Goal: Information Seeking & Learning: Learn about a topic

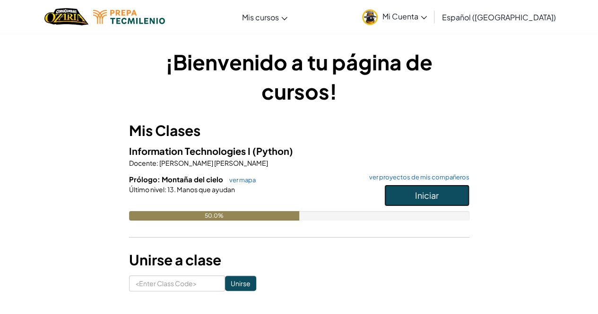
click at [445, 203] on button "Iniciar" at bounding box center [426, 196] width 85 height 22
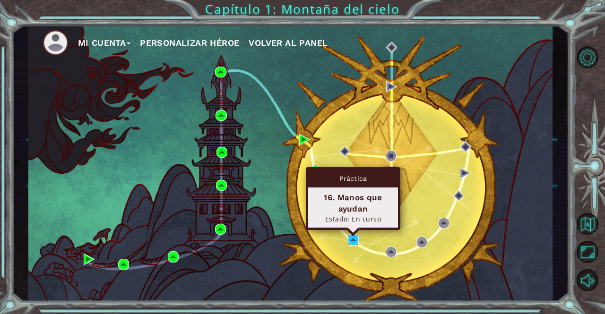
click at [350, 237] on img at bounding box center [353, 239] width 11 height 11
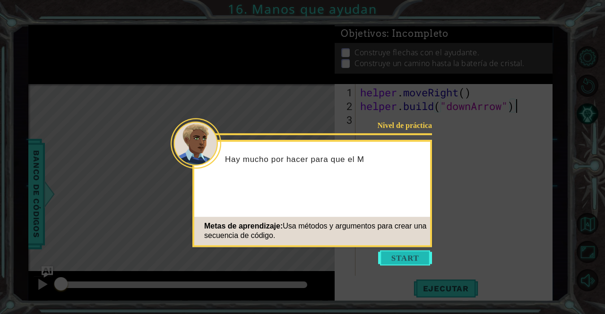
click at [408, 258] on button "Start" at bounding box center [405, 257] width 54 height 15
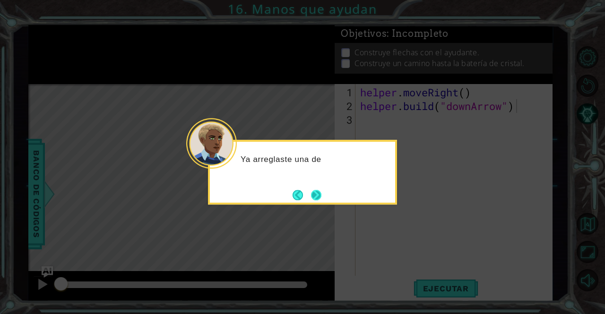
click at [318, 194] on button "Next" at bounding box center [316, 195] width 17 height 17
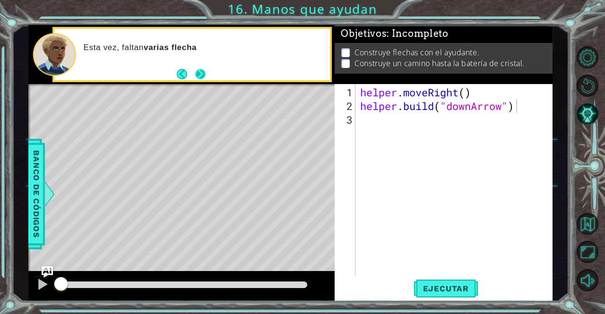
click at [202, 68] on button "Next" at bounding box center [200, 74] width 16 height 16
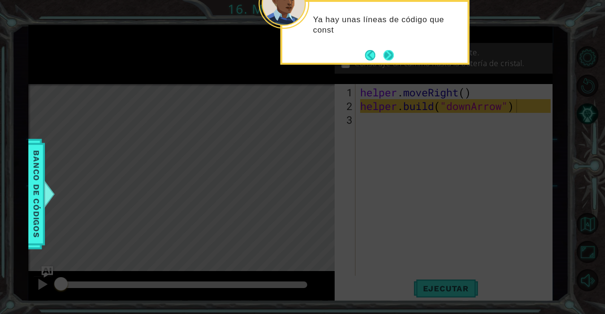
click at [390, 58] on button "Next" at bounding box center [388, 55] width 16 height 16
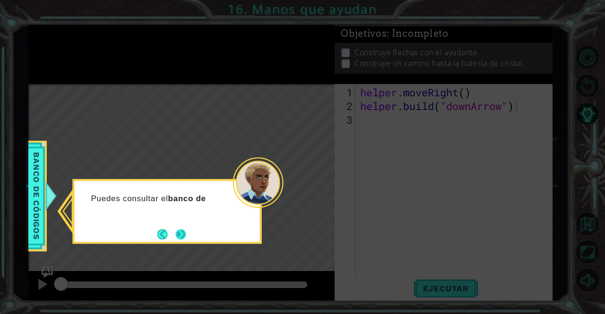
click at [184, 234] on button "Next" at bounding box center [180, 233] width 17 height 17
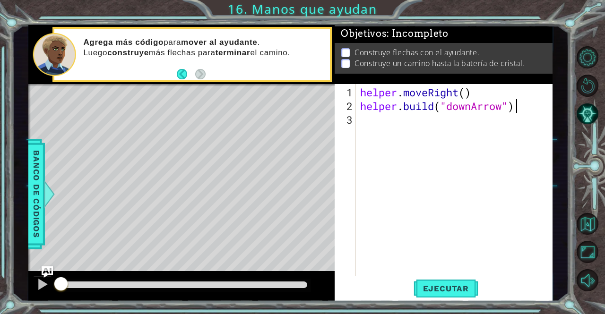
click at [466, 95] on div "helper . moveRight ( ) helper . build ( "downArrow" )" at bounding box center [456, 195] width 197 height 219
click at [42, 288] on div at bounding box center [42, 284] width 12 height 12
click at [42, 285] on div at bounding box center [42, 284] width 12 height 12
drag, startPoint x: 42, startPoint y: 285, endPoint x: 34, endPoint y: 284, distance: 8.0
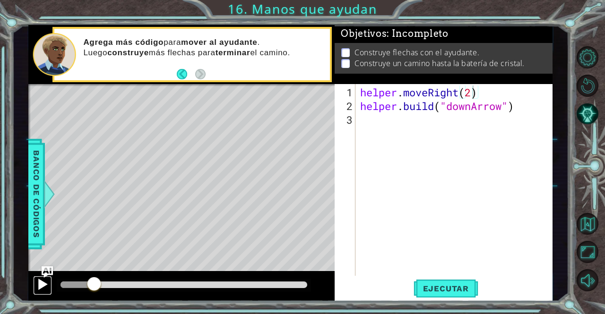
click at [34, 284] on button at bounding box center [42, 285] width 19 height 19
click at [39, 281] on div at bounding box center [42, 284] width 12 height 12
type textarea "helper.moveRight(1)"
click at [409, 137] on div "helper . moveRight ( 1 ) helper . build ( "downArrow" )" at bounding box center [456, 195] width 197 height 219
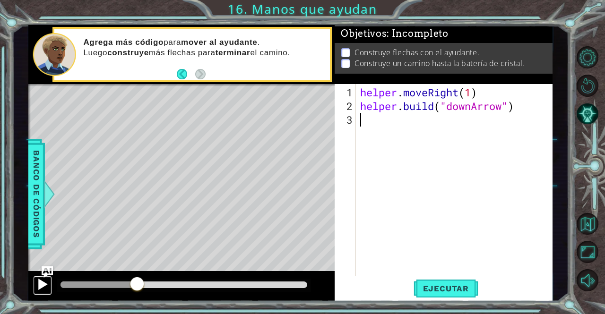
click at [40, 283] on div at bounding box center [42, 284] width 12 height 12
click at [39, 282] on div at bounding box center [42, 284] width 12 height 12
drag, startPoint x: 143, startPoint y: 288, endPoint x: 48, endPoint y: 298, distance: 95.5
click at [48, 298] on div at bounding box center [181, 286] width 307 height 30
click at [472, 92] on div "helper . moveRight ( 1 ) helper . build ( "downArrow" )" at bounding box center [456, 195] width 197 height 219
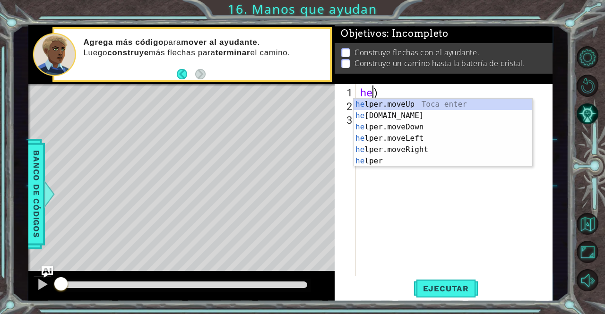
type textarea ")"
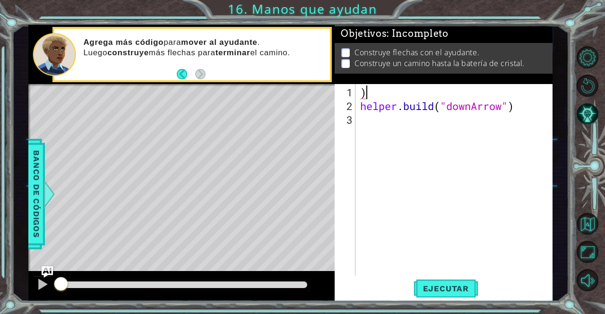
click at [389, 90] on div ") helper . build ( "downArrow" )" at bounding box center [456, 195] width 197 height 219
click at [360, 107] on div "helper . build ( "downArrow" )" at bounding box center [456, 195] width 197 height 219
type textarea "[DOMAIN_NAME]("downArrow")"
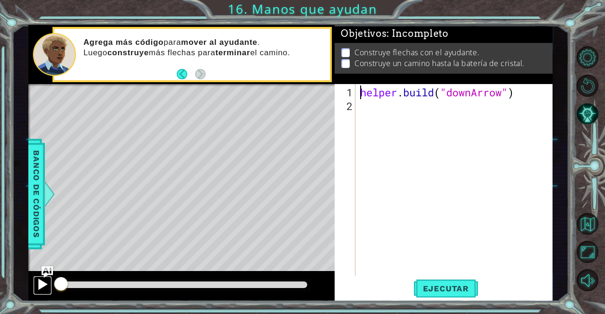
click at [41, 282] on div at bounding box center [42, 284] width 12 height 12
click at [43, 287] on div at bounding box center [42, 284] width 12 height 12
drag, startPoint x: 517, startPoint y: 98, endPoint x: 421, endPoint y: 103, distance: 96.1
click at [421, 103] on div "helper . build ( "downArrow" )" at bounding box center [456, 195] width 197 height 219
click at [505, 94] on div "helper . build ( "downArrow" )" at bounding box center [456, 195] width 197 height 219
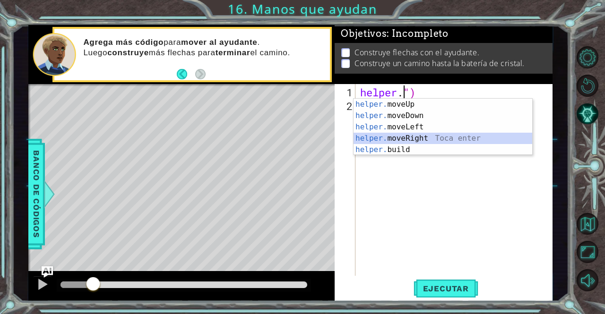
click at [425, 139] on div "helper. moveUp Toca enter helper. moveDown Toca enter helper. moveLeft Toca ent…" at bounding box center [442, 138] width 179 height 79
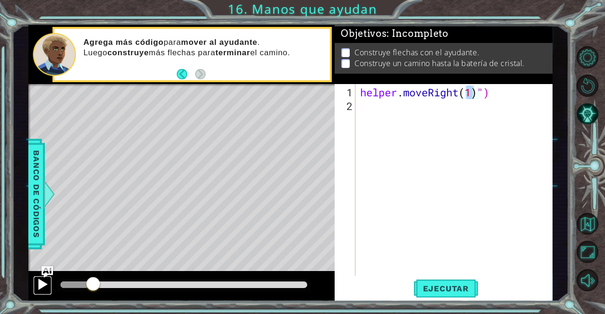
click at [46, 287] on div at bounding box center [42, 284] width 12 height 12
click at [47, 282] on div at bounding box center [42, 284] width 12 height 12
click at [521, 88] on div "helper . moveRight ( 1 ) ")" at bounding box center [456, 195] width 197 height 219
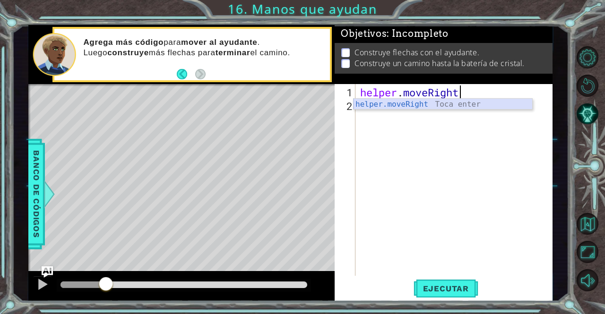
click at [441, 107] on div "helper.moveRight Toca enter" at bounding box center [442, 116] width 179 height 34
type textarea "helper.moveRight(1)"
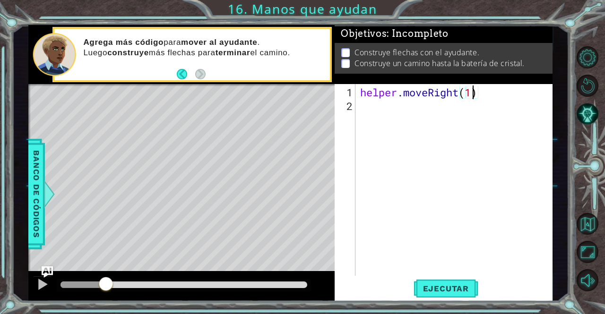
scroll to position [0, 5]
click at [380, 110] on div "helper . moveRight ( 1 )" at bounding box center [456, 195] width 197 height 219
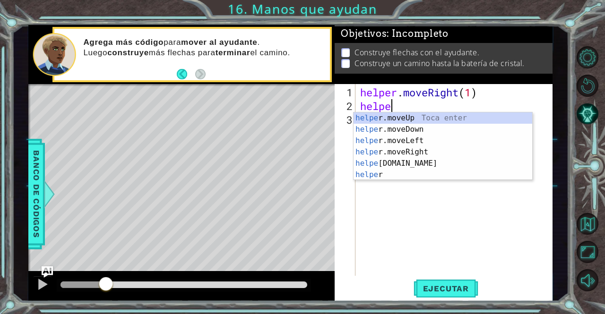
scroll to position [0, 1]
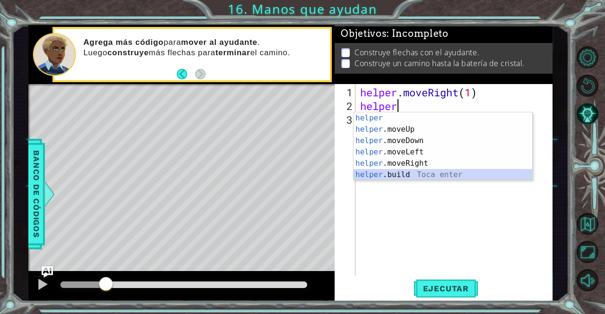
click at [391, 172] on div "helper Toca enter helper .moveUp Toca enter helper .moveDown Toca enter helper …" at bounding box center [442, 157] width 179 height 91
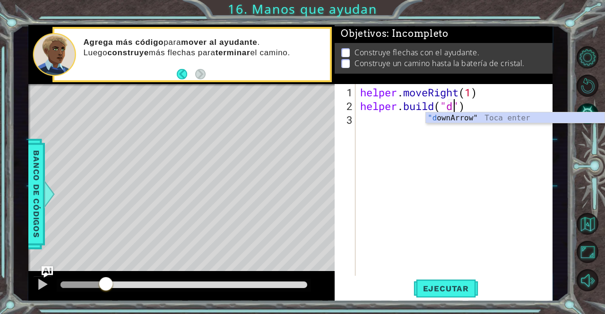
scroll to position [0, 4]
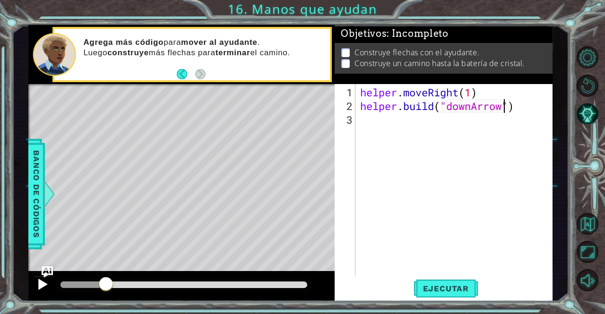
type textarea "[DOMAIN_NAME]("downArrow")"
click at [44, 289] on div at bounding box center [42, 284] width 12 height 12
click at [113, 215] on div "Level Map" at bounding box center [246, 223] width 437 height 278
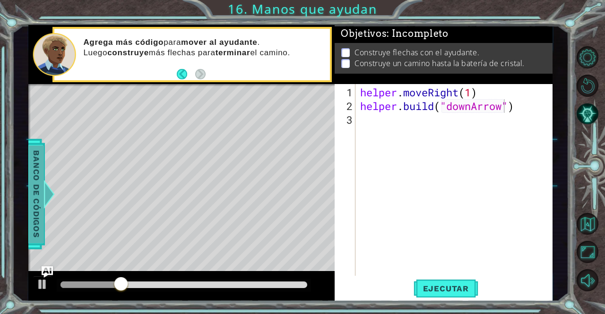
click at [38, 209] on span "Banco de códigos" at bounding box center [36, 195] width 15 height 98
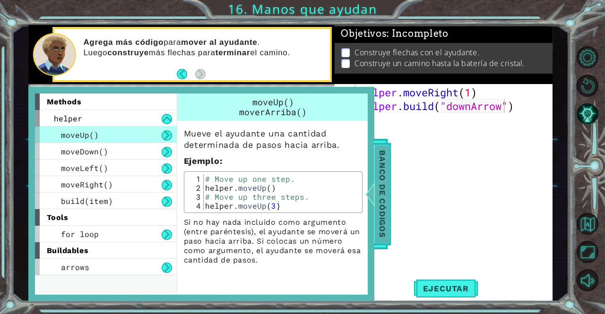
click at [375, 208] on div at bounding box center [370, 194] width 12 height 28
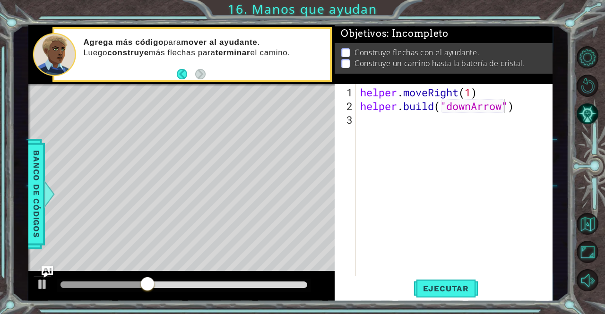
click at [99, 192] on div "Level Map" at bounding box center [246, 223] width 437 height 278
click at [39, 282] on div at bounding box center [42, 284] width 12 height 12
click at [45, 272] on img "Ask AI" at bounding box center [47, 272] width 12 height 12
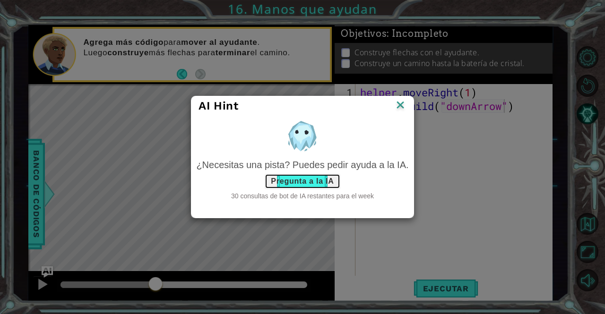
click at [306, 176] on button "Pregunta a la IA" at bounding box center [302, 181] width 75 height 15
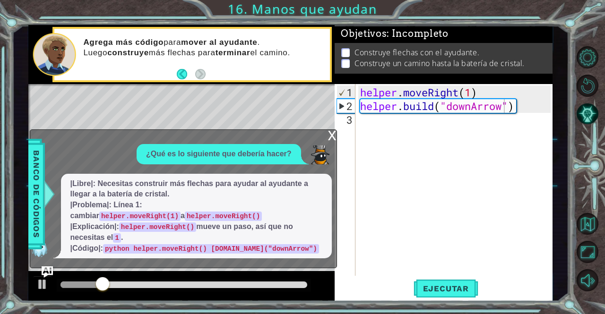
click at [321, 139] on div "x ¿Qué es lo siguiente que debería hacer? |Libre|: Necesitas construir más flec…" at bounding box center [183, 198] width 307 height 139
click at [378, 120] on div "helper . moveRight ( 1 ) helper . build ( "downArrow" )" at bounding box center [456, 195] width 197 height 219
click at [331, 137] on div "x" at bounding box center [332, 134] width 9 height 9
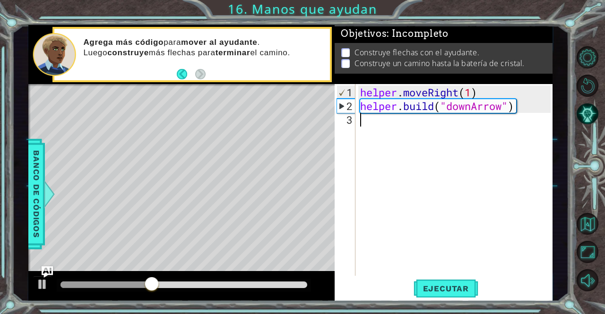
click at [369, 120] on div "helper . moveRight ( 1 ) helper . build ( "downArrow" )" at bounding box center [456, 195] width 197 height 219
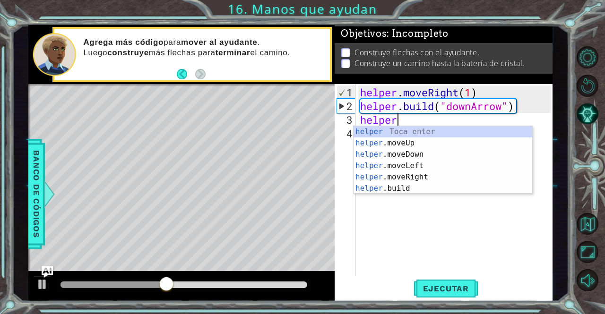
scroll to position [0, 1]
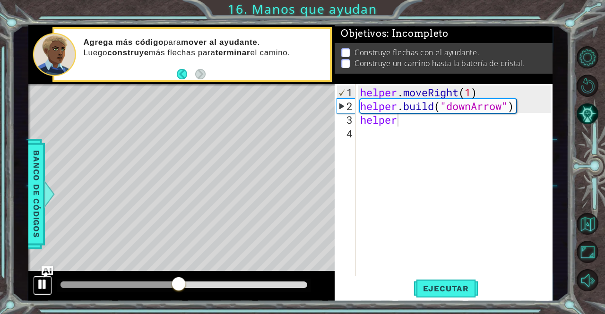
click at [44, 290] on div at bounding box center [42, 284] width 12 height 12
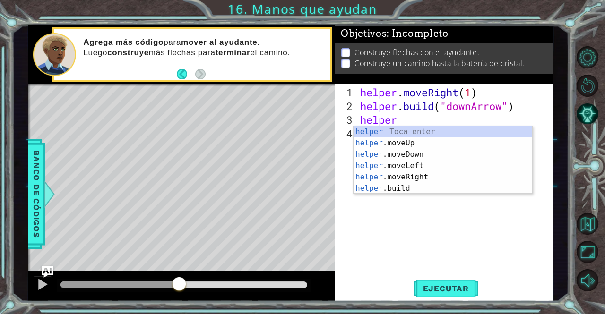
scroll to position [0, 1]
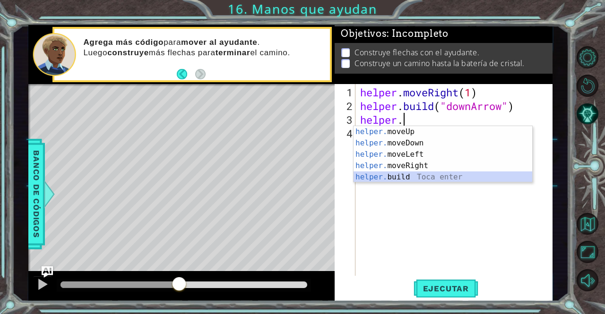
click at [380, 180] on div "helper. moveUp Toca enter helper. moveDown Toca enter helper. moveLeft Toca ent…" at bounding box center [442, 165] width 179 height 79
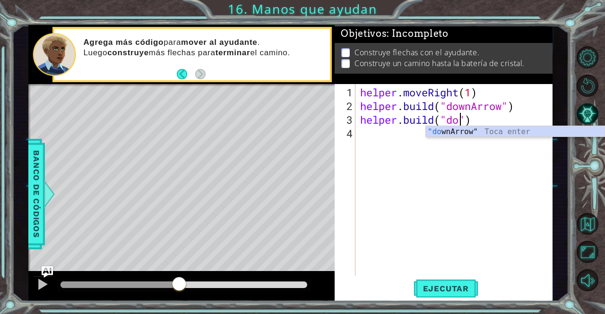
scroll to position [0, 5]
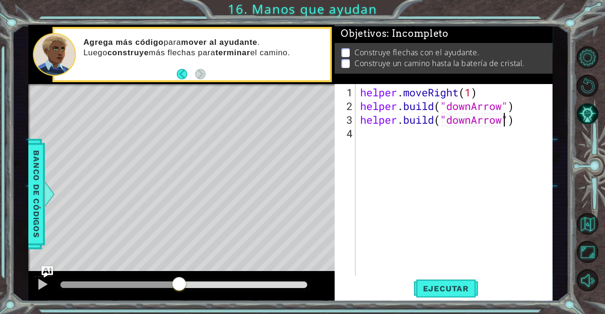
type textarea "[DOMAIN_NAME]("downArrow")"
click at [357, 125] on div "[DOMAIN_NAME]("downArrow") 1 2 3 4 helper . moveRight ( 1 ) helper . build ( "d…" at bounding box center [442, 180] width 215 height 192
click at [361, 121] on div "helper . moveRight ( 1 ) helper . build ( "downArrow" ) helper . build ( "downA…" at bounding box center [456, 195] width 197 height 219
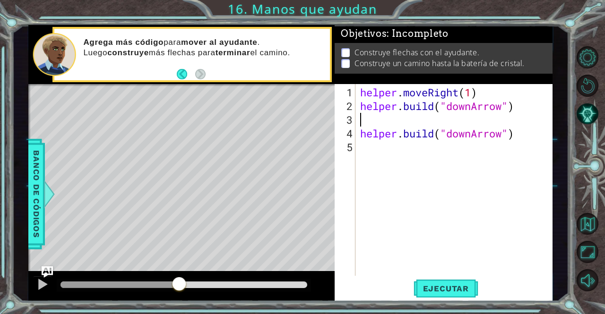
click at [376, 118] on div "helper . moveRight ( 1 ) helper . build ( "downArrow" ) helper . build ( "downA…" at bounding box center [456, 195] width 197 height 219
type textarea "helper.moveDown(1)"
click at [45, 289] on div at bounding box center [42, 284] width 12 height 12
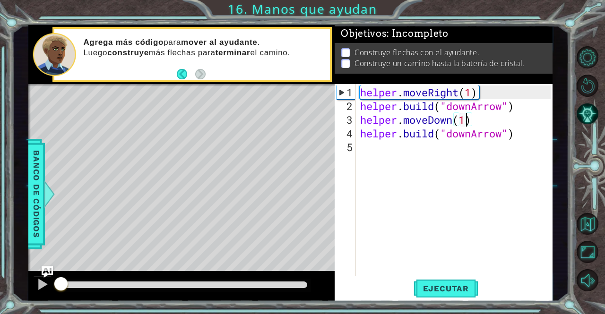
drag, startPoint x: 175, startPoint y: 279, endPoint x: 50, endPoint y: 298, distance: 126.2
click at [37, 291] on div at bounding box center [42, 284] width 12 height 12
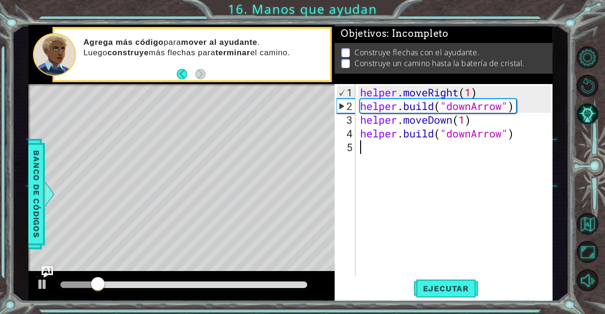
click at [430, 192] on div "helper . moveRight ( 1 ) helper . build ( "downArrow" ) helper . moveDown ( 1 )…" at bounding box center [456, 195] width 197 height 219
click at [163, 202] on div "Level Map" at bounding box center [246, 223] width 437 height 278
click at [49, 274] on img "Ask AI" at bounding box center [47, 272] width 12 height 12
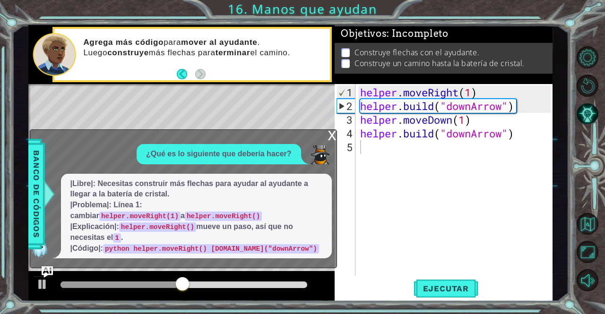
drag, startPoint x: 302, startPoint y: 227, endPoint x: 304, endPoint y: 214, distance: 13.4
click at [304, 214] on p "|Libre|: Necesitas construir más flechas para ayudar al ayudante a llegar a la …" at bounding box center [196, 217] width 252 height 76
click at [328, 137] on div "x" at bounding box center [332, 134] width 9 height 9
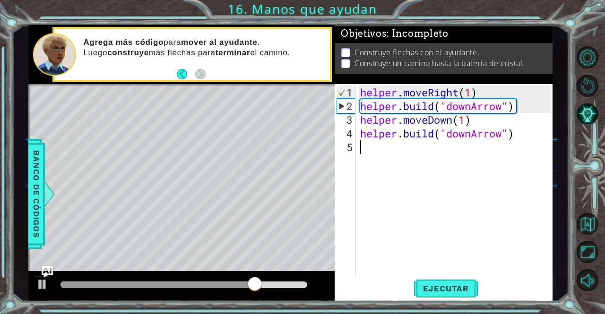
click at [400, 185] on div "helper . moveRight ( 1 ) helper . build ( "downArrow" ) helper . moveDown ( 1 )…" at bounding box center [456, 195] width 197 height 219
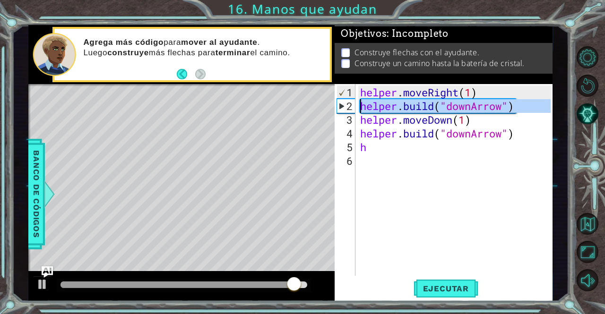
click at [344, 107] on div "2" at bounding box center [346, 106] width 18 height 14
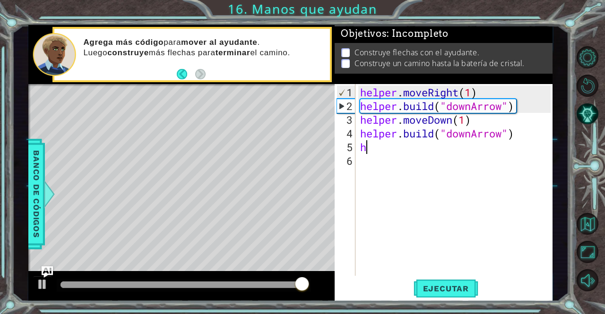
click at [387, 150] on div "helper . moveRight ( 1 ) helper . build ( "downArrow" ) helper . moveDown ( 1 )…" at bounding box center [456, 195] width 197 height 219
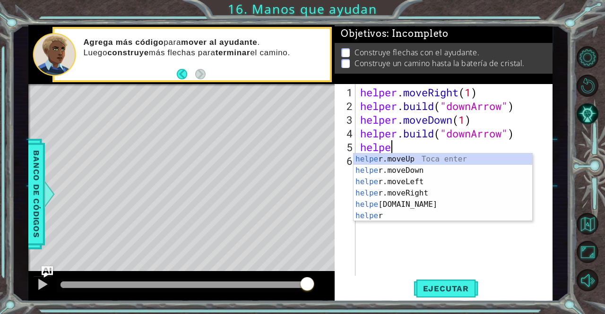
scroll to position [0, 1]
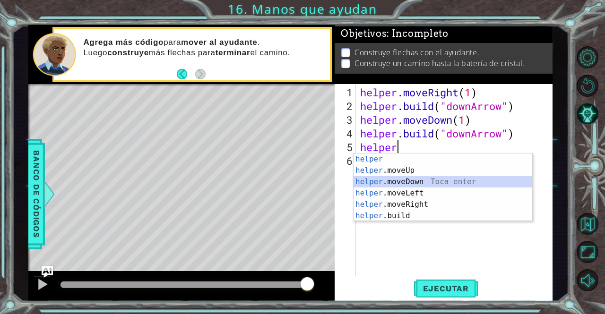
click at [414, 181] on div "helper Toca enter helper .moveUp Toca enter helper .moveDown Toca enter helper …" at bounding box center [442, 199] width 179 height 91
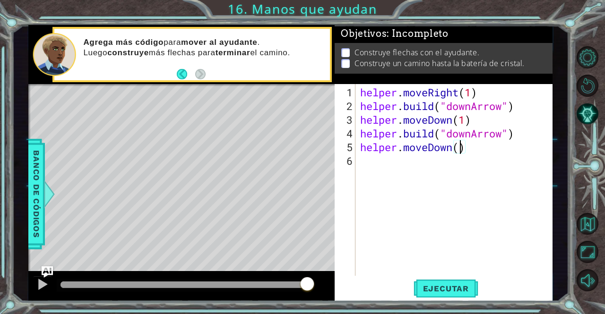
scroll to position [0, 5]
click at [48, 280] on button at bounding box center [42, 285] width 19 height 19
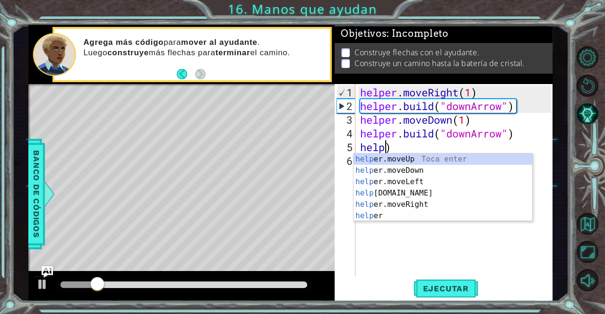
scroll to position [0, 0]
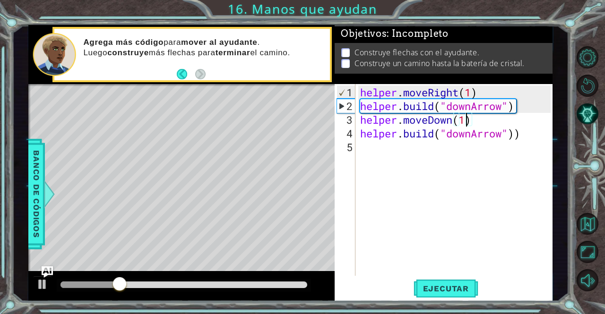
click at [467, 123] on div "helper . moveRight ( 1 ) helper . build ( "downArrow" ) helper . moveDown ( 1 )…" at bounding box center [456, 195] width 197 height 219
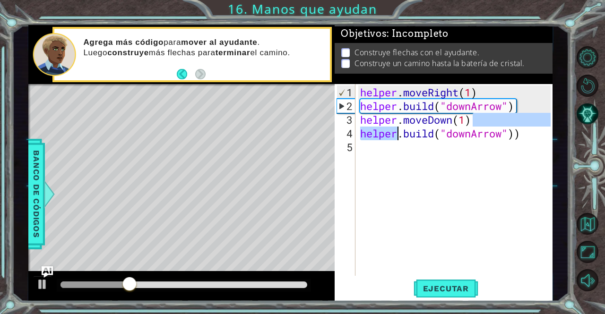
drag, startPoint x: 487, startPoint y: 122, endPoint x: 379, endPoint y: 131, distance: 108.1
click at [379, 131] on div "helper . moveRight ( 1 ) helper . build ( "downArrow" ) helper . moveDown ( 1 )…" at bounding box center [456, 195] width 197 height 219
click at [472, 120] on div "helper . moveRight ( 1 ) helper . build ( "downArrow" ) helper . moveDown ( 1 )…" at bounding box center [454, 180] width 192 height 192
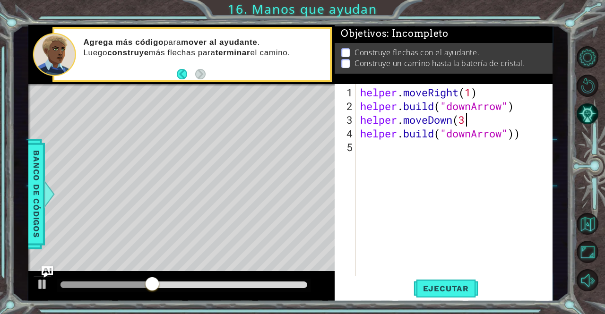
scroll to position [0, 4]
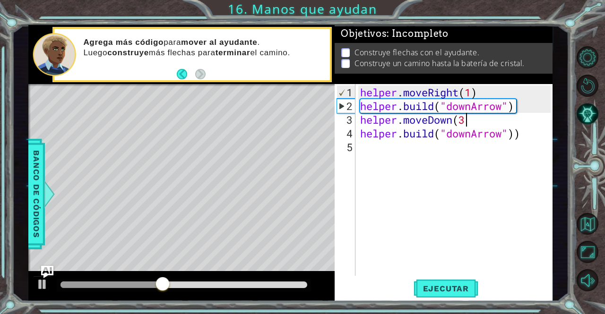
click at [50, 273] on img "Ask AI" at bounding box center [47, 272] width 12 height 12
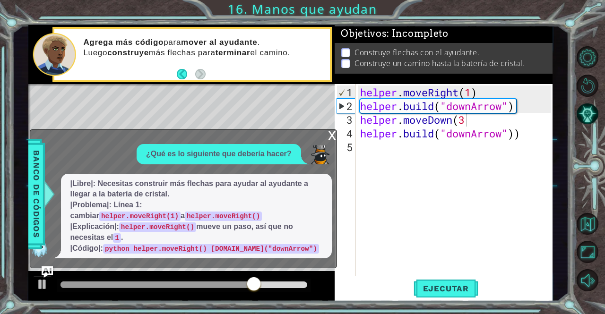
click at [314, 149] on img at bounding box center [319, 155] width 19 height 19
click at [323, 146] on img at bounding box center [319, 155] width 19 height 19
click at [332, 137] on div "x" at bounding box center [332, 134] width 9 height 9
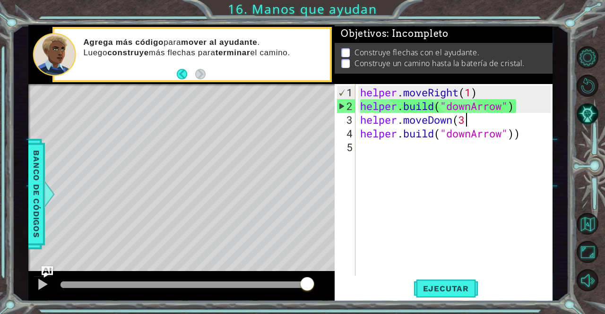
click at [498, 122] on div "helper . moveRight ( 1 ) helper . build ( "downArrow" ) helper . moveDown ( 3 h…" at bounding box center [456, 195] width 197 height 219
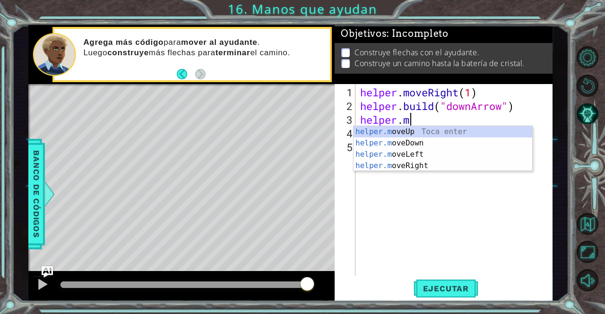
scroll to position [0, 1]
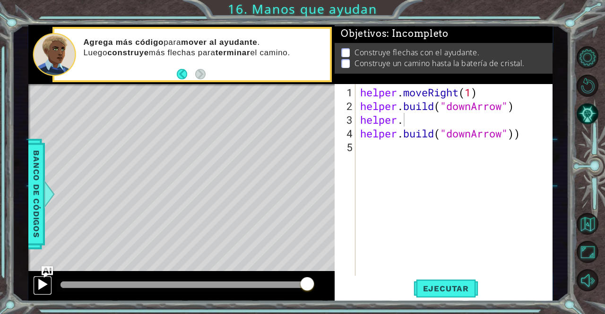
click at [42, 292] on button at bounding box center [42, 285] width 19 height 19
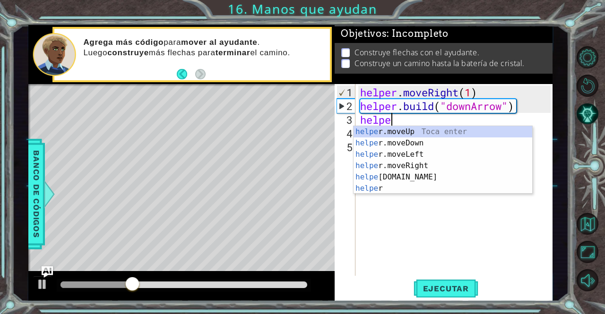
scroll to position [0, 0]
type textarea "h"
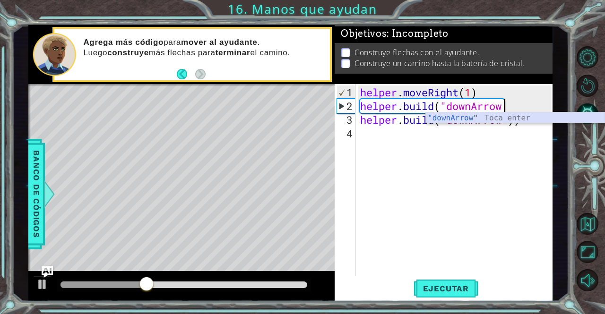
click at [450, 119] on div ""downArrow " Toca enter" at bounding box center [515, 129] width 179 height 34
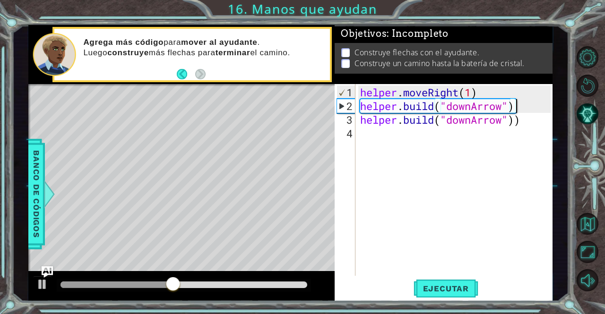
scroll to position [0, 7]
click at [533, 124] on div "helper . moveRight ( 1 ) helper . build ( "downArrow" ) helper . build ( "downA…" at bounding box center [456, 195] width 197 height 219
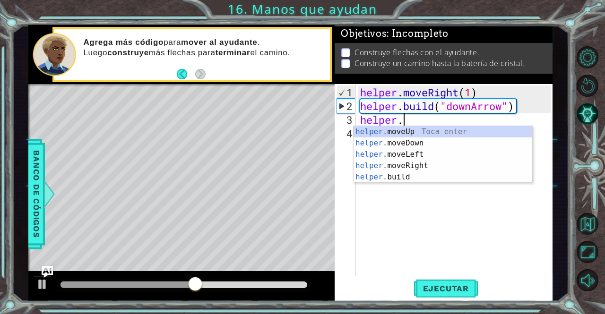
scroll to position [0, 0]
type textarea "h"
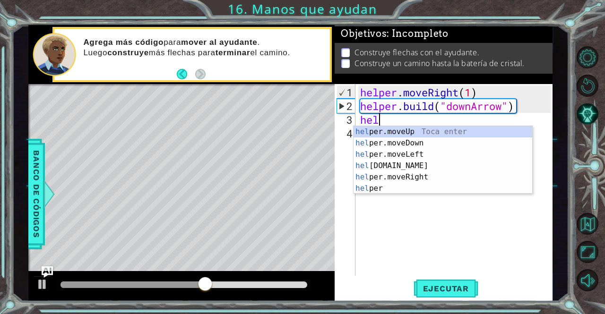
scroll to position [0, 1]
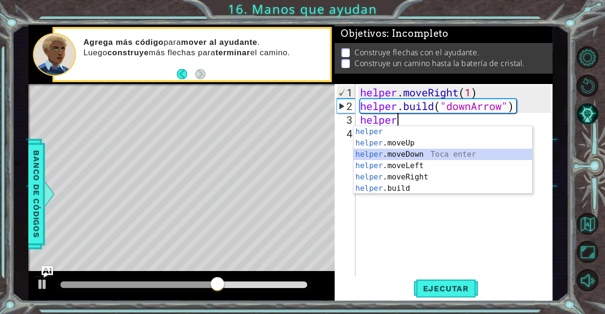
click at [458, 152] on div "helper Toca enter helper .moveUp Toca enter helper .moveDown Toca enter helper …" at bounding box center [442, 171] width 179 height 91
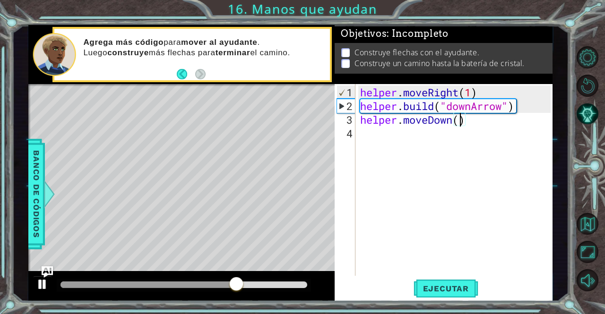
type textarea "helper.moveDown()"
click at [46, 283] on div at bounding box center [42, 284] width 12 height 12
drag, startPoint x: 246, startPoint y: 284, endPoint x: 58, endPoint y: 293, distance: 188.3
click at [72, 293] on div at bounding box center [80, 284] width 17 height 17
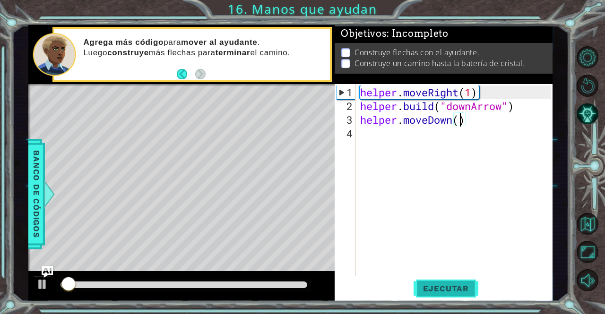
click at [450, 291] on span "Ejecutar" at bounding box center [445, 288] width 65 height 9
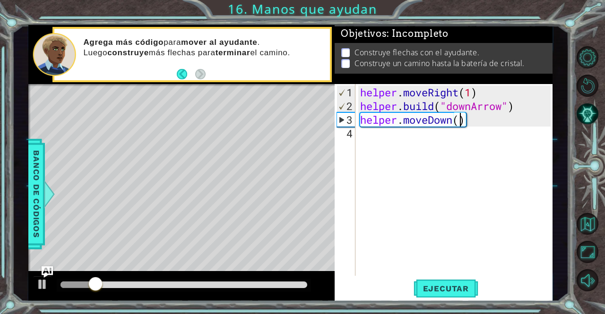
click at [407, 125] on div "helper . moveRight ( 1 ) helper . build ( "downArrow" ) helper . moveDown ( )" at bounding box center [456, 195] width 197 height 219
click at [404, 134] on div "helper . moveRight ( 1 ) helper . build ( "downArrow" ) helper . moveDown ( )" at bounding box center [456, 195] width 197 height 219
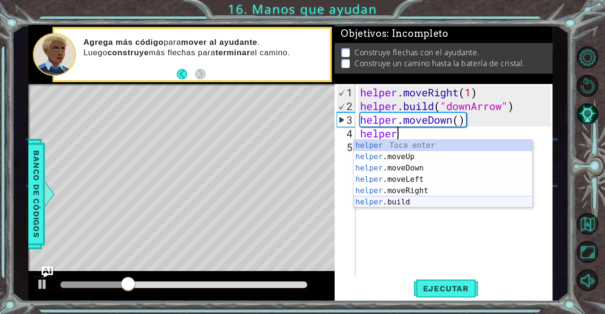
click at [403, 200] on div "helper Toca enter helper .moveUp Toca enter helper .moveDown Toca enter helper …" at bounding box center [442, 185] width 179 height 91
type textarea "[DOMAIN_NAME]("rightArrow")"
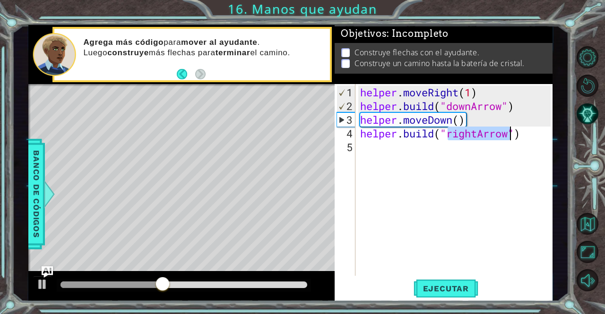
click at [369, 150] on div "helper . moveRight ( 1 ) helper . build ( "downArrow" ) helper . moveDown ( ) h…" at bounding box center [456, 195] width 197 height 219
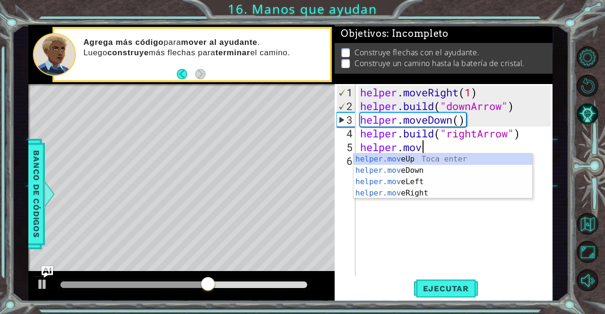
scroll to position [0, 2]
click at [403, 194] on div "helper.move Up Toca enter helper.move Down Toca enter helper.move Left Toca ent…" at bounding box center [442, 188] width 179 height 68
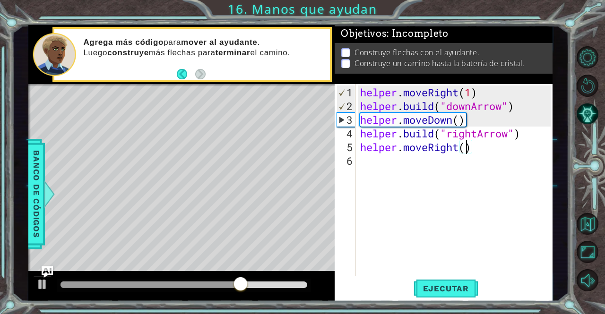
type textarea "helper.moveRight(1)"
click at [388, 156] on div "helper . moveRight ( 1 ) helper . build ( "downArrow" ) helper . moveDown ( ) h…" at bounding box center [456, 195] width 197 height 219
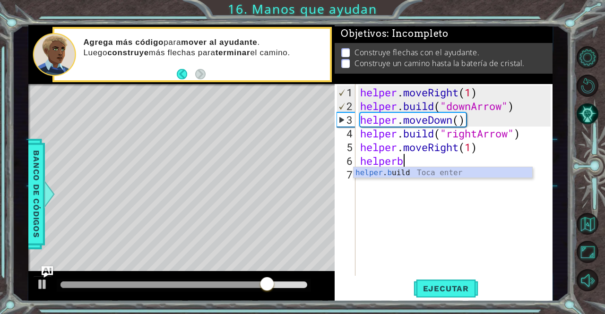
scroll to position [0, 1]
click at [393, 172] on div "helper . bu ild Toca enter" at bounding box center [442, 184] width 179 height 34
type textarea "[DOMAIN_NAME]("rightArrow")"
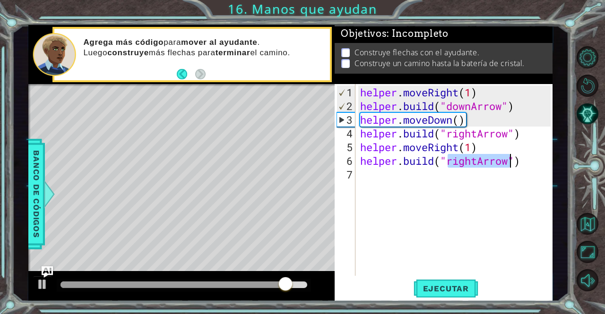
click at [428, 183] on div "helper . moveRight ( 1 ) helper . build ( "downArrow" ) helper . moveDown ( ) h…" at bounding box center [456, 195] width 197 height 219
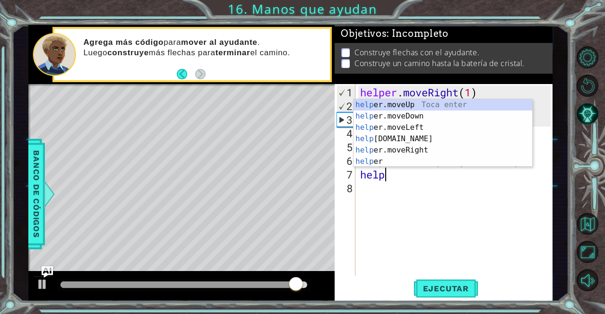
scroll to position [0, 1]
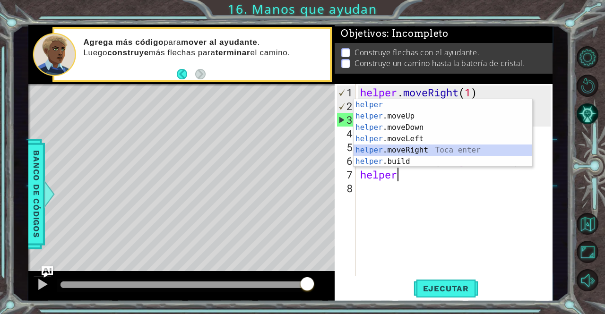
click at [394, 151] on div "helper Toca enter helper .moveUp Toca enter helper .moveDown Toca enter helper …" at bounding box center [442, 144] width 179 height 91
type textarea "helper.moveRight(1)"
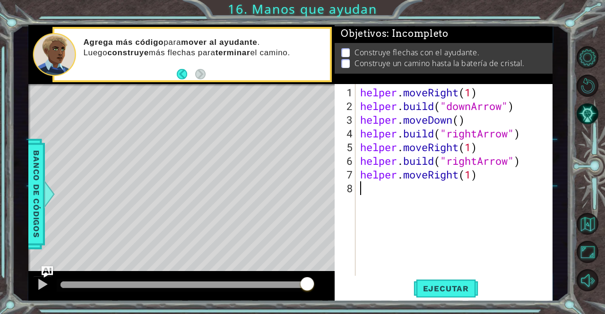
click at [378, 188] on div "helper . moveRight ( 1 ) helper . build ( "downArrow" ) helper . moveDown ( ) h…" at bounding box center [456, 195] width 197 height 219
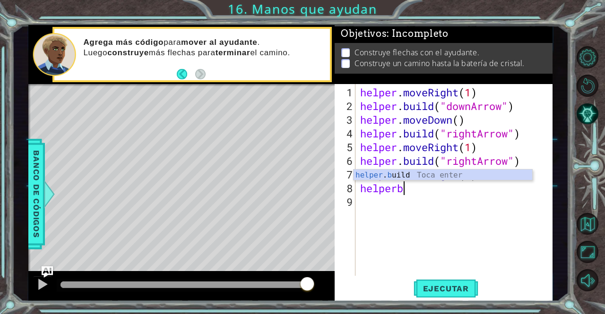
scroll to position [0, 1]
click at [389, 177] on div "helper . bu ild Toca enter" at bounding box center [442, 187] width 179 height 34
type textarea "[DOMAIN_NAME]("rightArrow")"
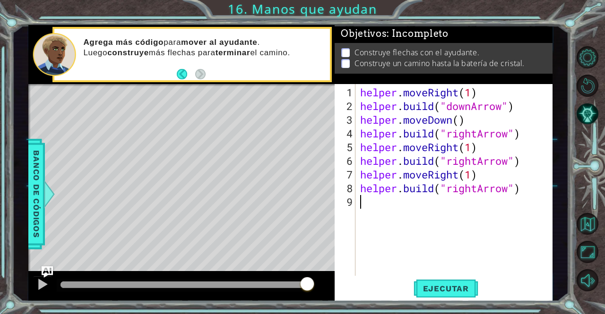
click at [426, 206] on div "helper . moveRight ( 1 ) helper . build ( "downArrow" ) helper . moveDown ( ) h…" at bounding box center [456, 195] width 197 height 219
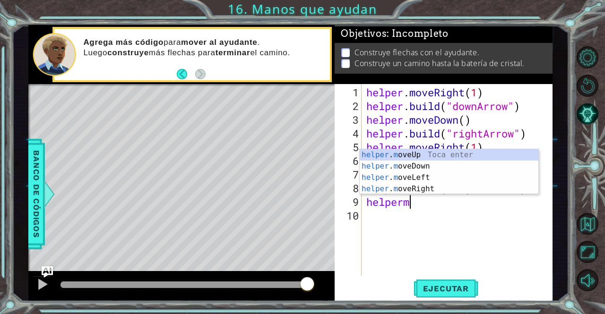
scroll to position [0, 2]
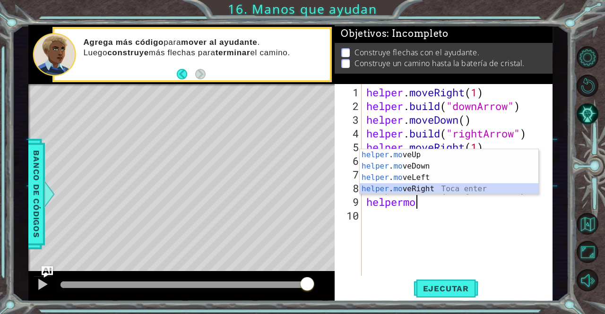
click at [430, 187] on div "helper . mo veUp Toca enter helper . mo veDown Toca enter helper . mo veLeft To…" at bounding box center [449, 183] width 179 height 68
type textarea "helper.moveRight(1)"
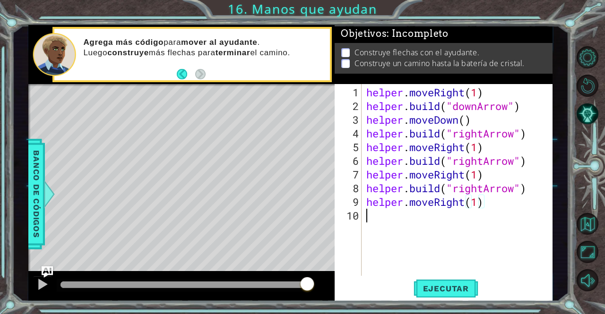
click at [392, 215] on div "helper . moveRight ( 1 ) helper . build ( "downArrow" ) helper . moveDown ( ) h…" at bounding box center [459, 195] width 191 height 219
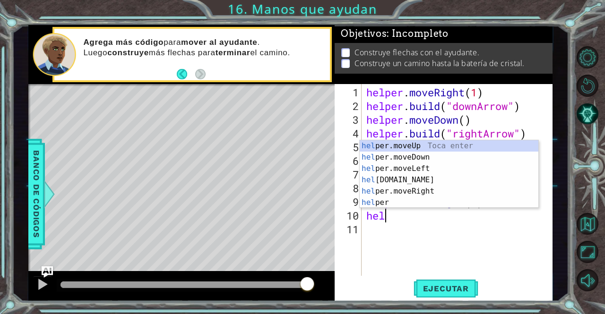
scroll to position [0, 1]
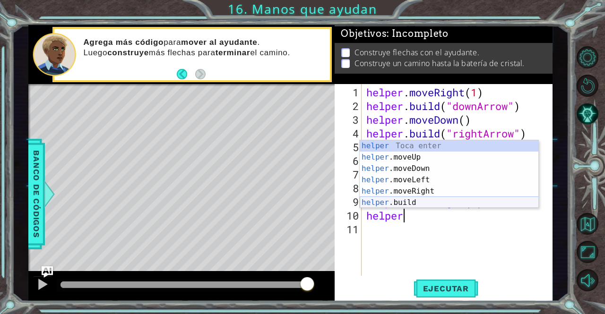
click at [390, 206] on div "helper Toca enter helper .moveUp Toca enter helper .moveDown Toca enter helper …" at bounding box center [449, 185] width 179 height 91
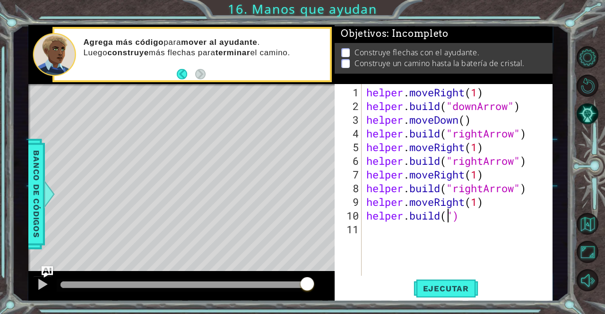
scroll to position [0, 4]
type textarea "[DOMAIN_NAME]")"
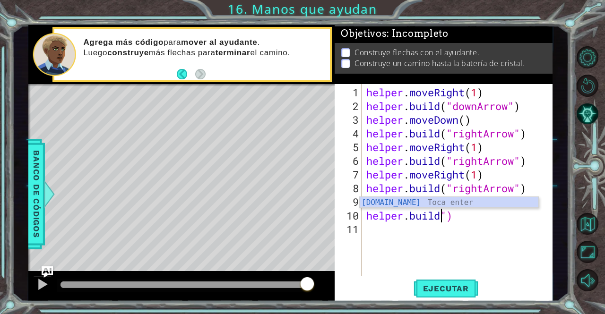
click at [458, 223] on div "helper . moveRight ( 1 ) helper . build ( "downArrow" ) helper . moveDown ( ) h…" at bounding box center [459, 195] width 191 height 219
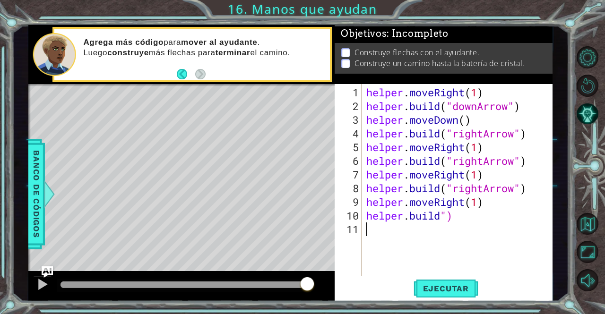
scroll to position [0, 0]
click at [455, 214] on div "helper . moveRight ( 1 ) helper . build ( "downArrow" ) helper . moveDown ( ) h…" at bounding box center [459, 195] width 191 height 219
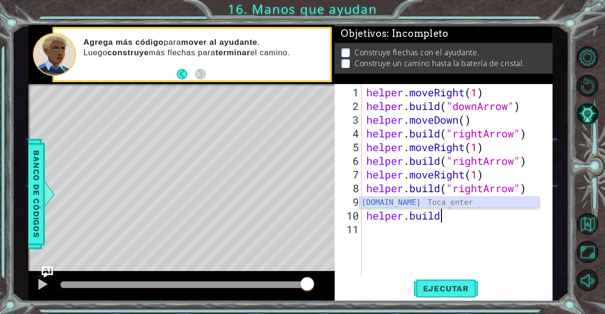
click at [455, 204] on div "[DOMAIN_NAME] Toca enter" at bounding box center [449, 214] width 179 height 34
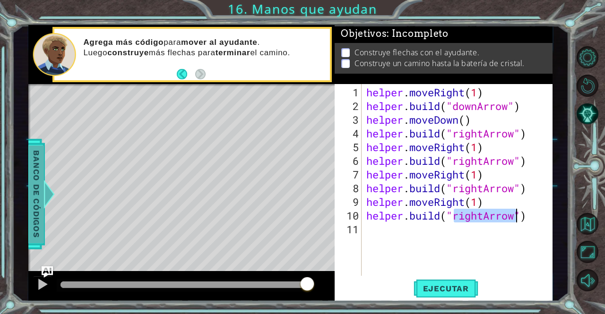
type textarea "[DOMAIN_NAME]("rightArrow")"
click at [34, 177] on span "Banco de códigos" at bounding box center [36, 195] width 15 height 98
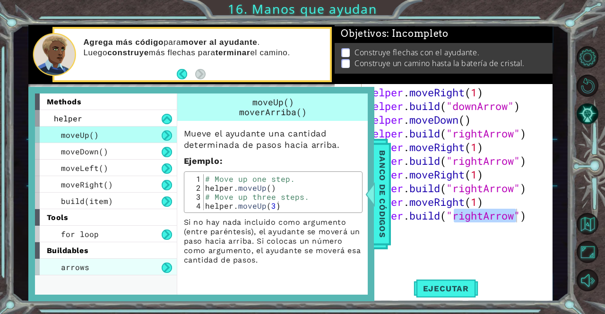
click at [114, 268] on div "arrows" at bounding box center [106, 267] width 142 height 17
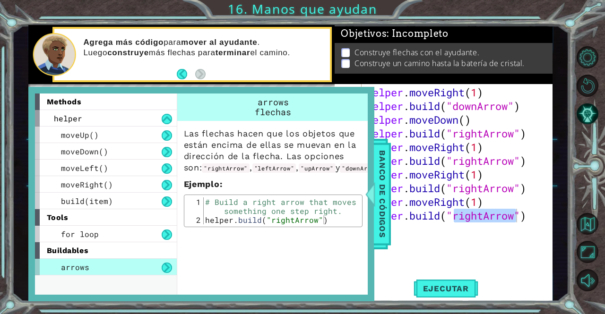
click at [0, 231] on div "1 ההההההההההההההההההההההההההההההההההההההההההההההההההההההההההההההההההההההההההההה…" at bounding box center [302, 157] width 605 height 314
click at [511, 222] on div "helper . moveRight ( 1 ) helper . build ( "downArrow" ) helper . moveDown ( ) h…" at bounding box center [459, 195] width 191 height 219
click at [516, 222] on div "helper . moveRight ( 1 ) helper . build ( "downArrow" ) helper . moveDown ( ) h…" at bounding box center [459, 195] width 191 height 219
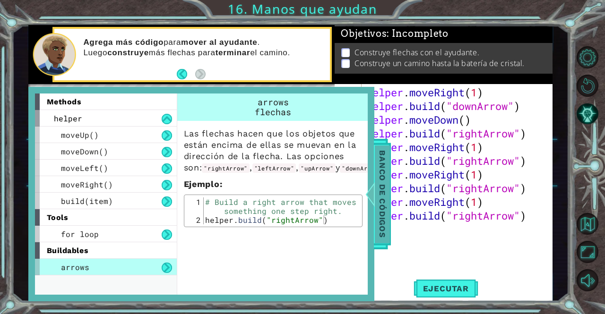
click at [381, 192] on span "Banco de códigos" at bounding box center [382, 195] width 15 height 98
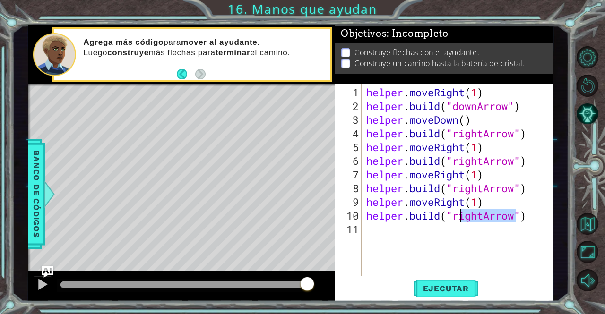
drag, startPoint x: 516, startPoint y: 218, endPoint x: 460, endPoint y: 220, distance: 55.8
click at [460, 220] on div "helper . moveRight ( 1 ) helper . build ( "downArrow" ) helper . moveDown ( ) h…" at bounding box center [459, 195] width 191 height 219
click at [444, 288] on span "Ejecutar" at bounding box center [445, 288] width 65 height 9
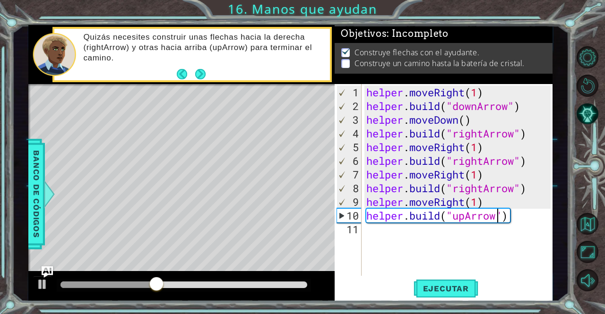
click at [486, 206] on div "helper . moveRight ( 1 ) helper . build ( "downArrow" ) helper . moveDown ( ) h…" at bounding box center [459, 195] width 191 height 219
click at [483, 206] on div "helper . moveRight ( 1 ) helper . build ( "downArrow" ) helper . moveDown ( ) h…" at bounding box center [459, 195] width 191 height 219
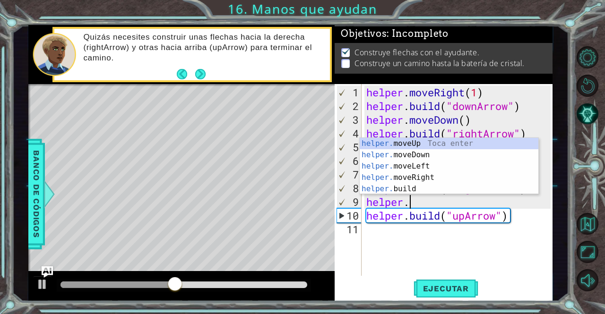
scroll to position [0, 0]
type textarea "h"
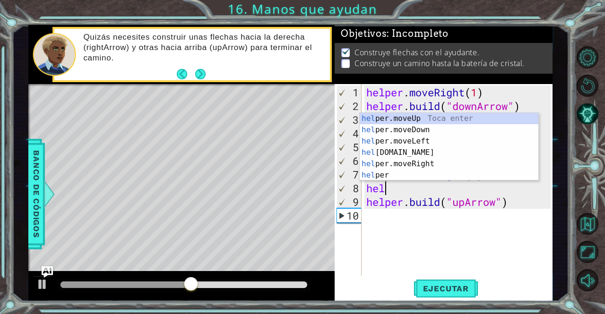
type textarea "h"
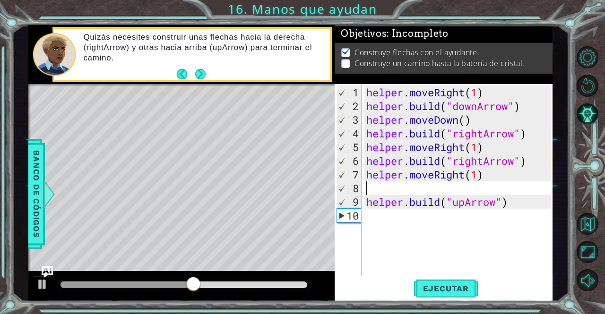
type textarea "helper.moveRight(1)"
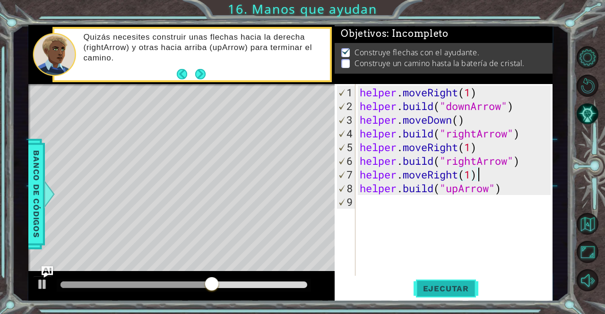
click at [462, 292] on span "Ejecutar" at bounding box center [445, 288] width 65 height 9
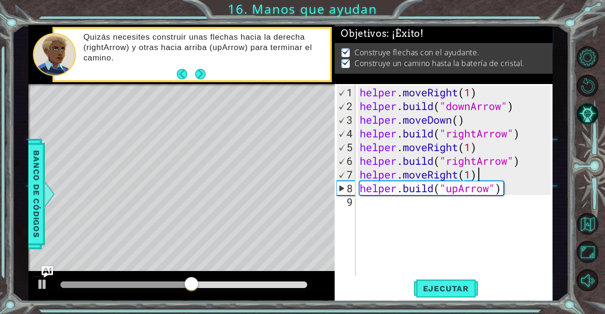
click at [412, 209] on div "helper . moveRight ( 1 ) helper . build ( "downArrow" ) helper . moveDown ( ) h…" at bounding box center [456, 195] width 197 height 219
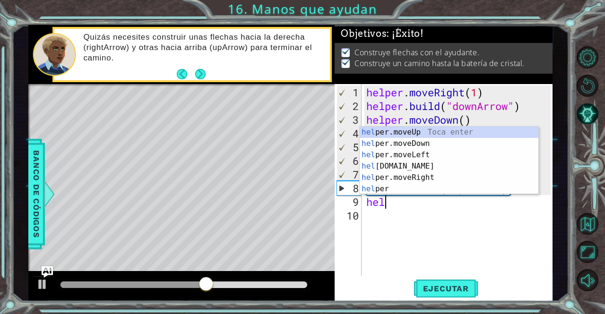
scroll to position [0, 1]
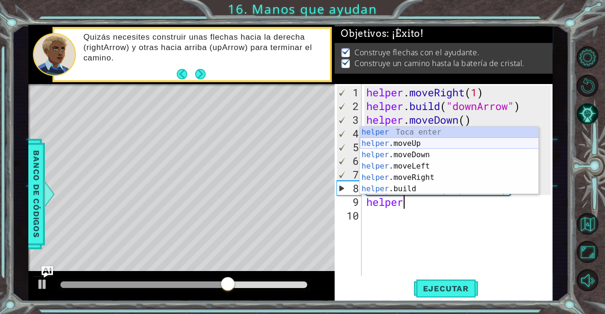
click at [415, 143] on div "helper Toca enter helper .moveUp Toca enter helper .moveDown Toca enter helper …" at bounding box center [449, 172] width 179 height 91
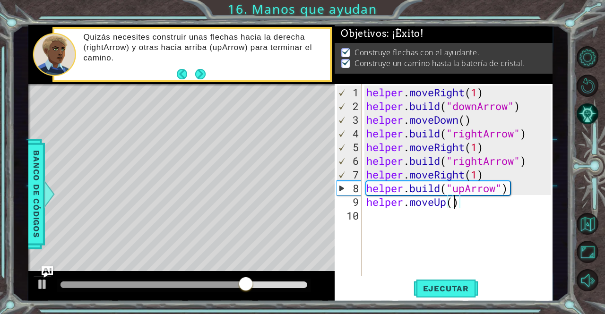
scroll to position [0, 4]
type textarea "helper.moveUp(3)"
click at [455, 279] on button "Ejecutar" at bounding box center [445, 289] width 65 height 22
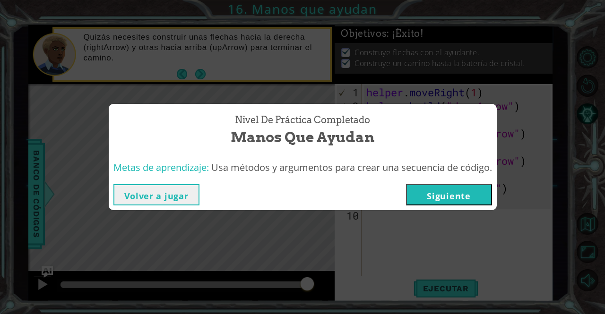
click at [449, 193] on button "Siguiente" at bounding box center [449, 194] width 86 height 21
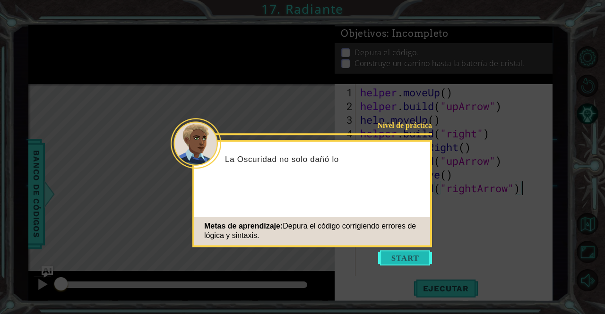
click at [414, 259] on button "Start" at bounding box center [405, 257] width 54 height 15
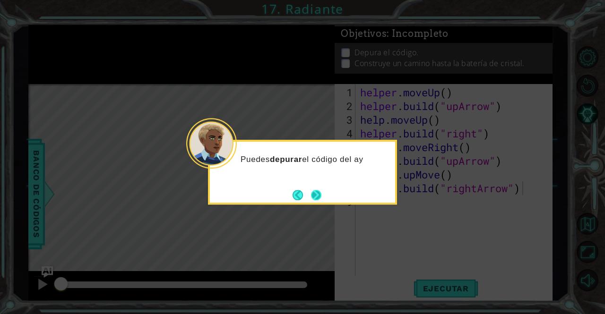
click at [322, 199] on button "Next" at bounding box center [316, 195] width 17 height 17
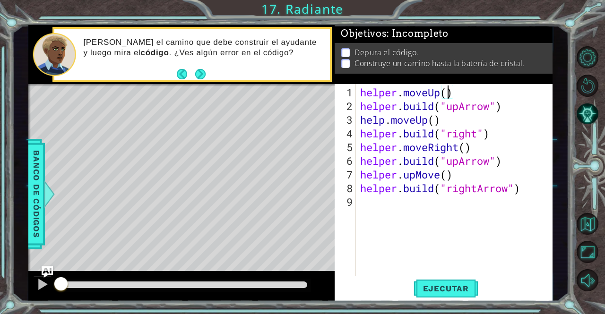
click at [450, 91] on div "helper . moveUp ( ) helper . build ( "upArrow" ) help . moveUp ( ) helper . bui…" at bounding box center [456, 195] width 197 height 219
click at [435, 119] on div "helper . moveUp ( 1 ) helper . build ( "upArrow" ) help . moveUp ( ) helper . b…" at bounding box center [456, 195] width 197 height 219
click at [478, 134] on div "helper . moveUp ( 1 ) helper . build ( "upArrow" ) help . moveUp ( 1 ) helper .…" at bounding box center [456, 195] width 197 height 219
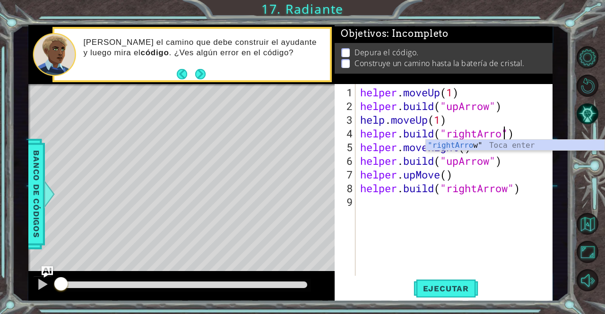
scroll to position [0, 7]
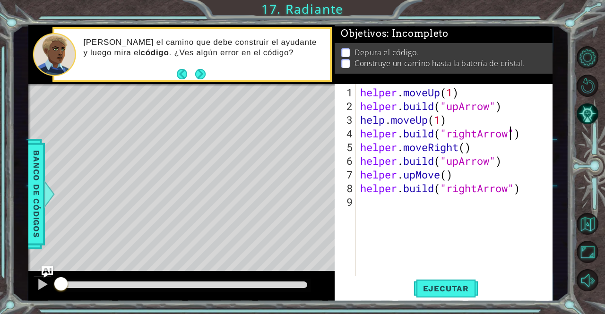
click at [468, 150] on div "helper . moveUp ( 1 ) helper . build ( "upArrow" ) help . moveUp ( 1 ) helper .…" at bounding box center [456, 195] width 197 height 219
click at [493, 162] on div "helper . moveUp ( 1 ) helper . build ( "upArrow" ) help . moveUp ( 1 ) helper .…" at bounding box center [456, 195] width 197 height 219
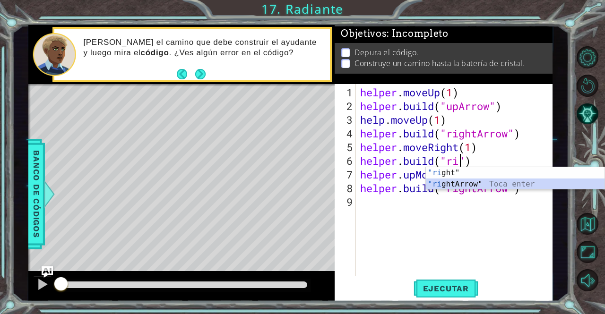
click at [465, 181] on div ""ri ght" Toca enter "ri ghtArrow" Toca enter" at bounding box center [515, 189] width 179 height 45
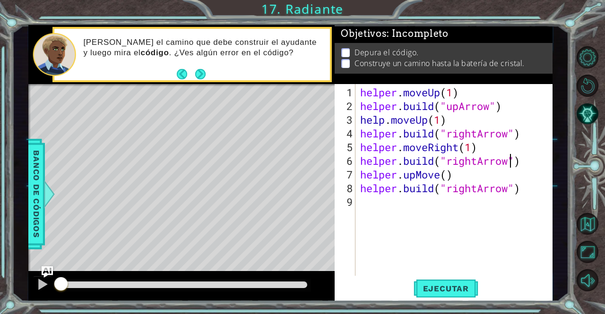
click at [458, 173] on div "helper . moveUp ( 1 ) helper . build ( "upArrow" ) help . moveUp ( 1 ) helper .…" at bounding box center [456, 195] width 197 height 219
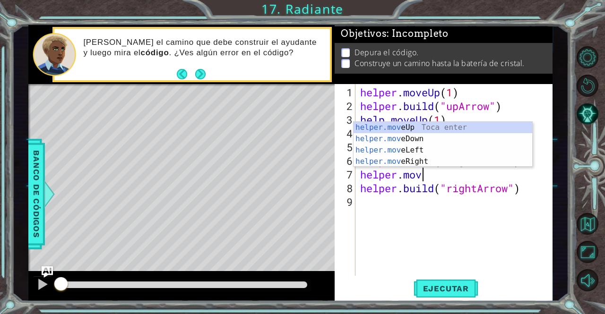
scroll to position [0, 2]
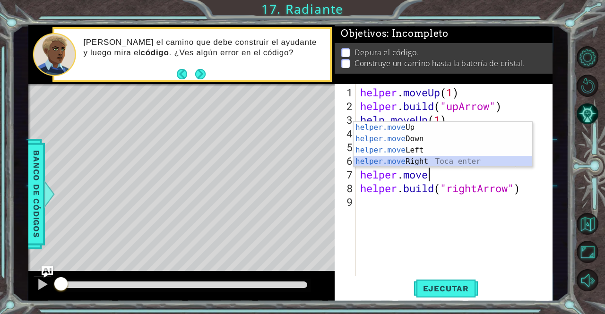
click at [425, 157] on div "helper.move Up Toca enter helper.move Down Toca enter helper.move Left Toca ent…" at bounding box center [442, 156] width 179 height 68
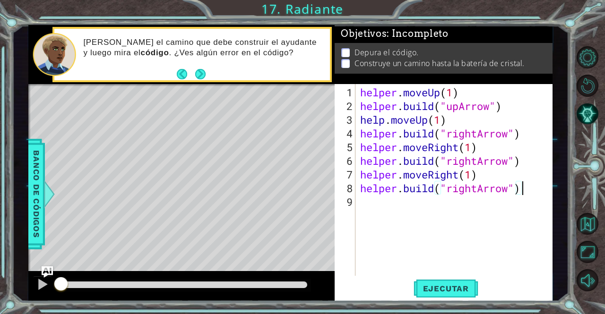
click at [529, 191] on div "helper . moveUp ( 1 ) helper . build ( "upArrow" ) help . moveUp ( 1 ) helper .…" at bounding box center [456, 195] width 197 height 219
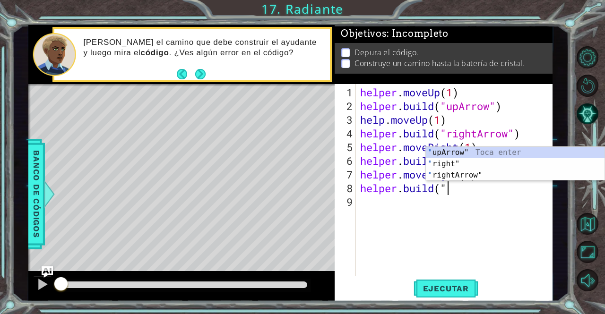
scroll to position [0, 4]
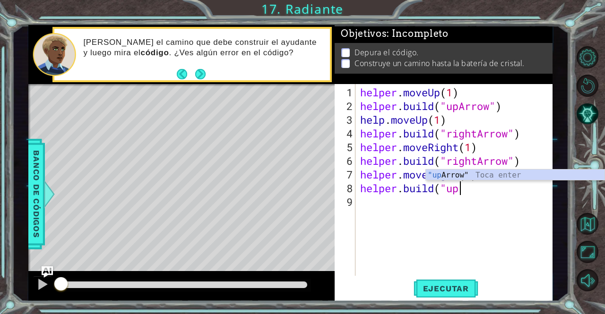
click at [538, 180] on body "1 ההההההההההההההההההההההההההההההההההההההההההההההההההההההההההההההההההההההההההההה…" at bounding box center [302, 157] width 605 height 314
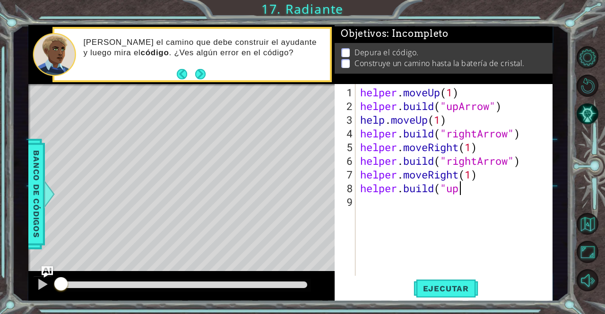
click at [488, 183] on div "helper . moveUp ( 1 ) helper . build ( "upArrow" ) help . moveUp ( 1 ) helper .…" at bounding box center [456, 195] width 197 height 219
click at [475, 170] on div ""up Arrow" Toca enter" at bounding box center [515, 187] width 179 height 34
type textarea "[DOMAIN_NAME]("upArrow""
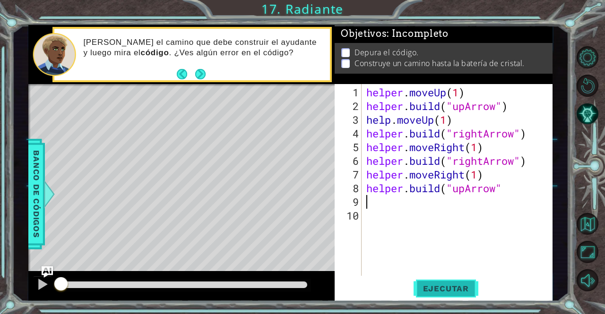
type textarea ")"
click at [497, 204] on div "helper . moveUp ( 1 ) helper . build ( "upArrow" ) help . moveUp ( 1 ) helper .…" at bounding box center [459, 195] width 191 height 219
click at [533, 186] on div "helper . moveUp ( 1 ) helper . build ( "upArrow" ) help . moveUp ( 1 ) helper .…" at bounding box center [459, 195] width 191 height 219
click at [418, 296] on button "Ejecutar" at bounding box center [445, 289] width 65 height 22
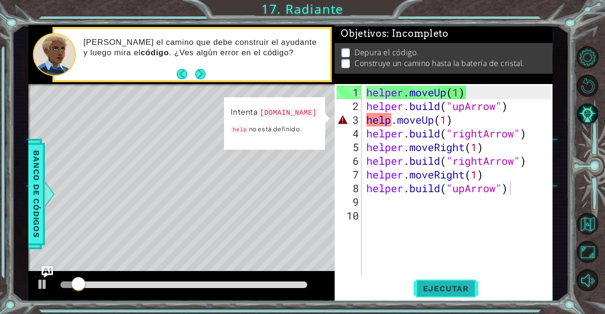
click at [469, 286] on span "Ejecutar" at bounding box center [445, 288] width 65 height 9
click at [36, 287] on div at bounding box center [42, 284] width 12 height 12
click at [396, 119] on div "helper . moveUp ( 1 ) helper . build ( "upArrow" ) help . moveUp ( 1 ) helper .…" at bounding box center [459, 195] width 191 height 219
click at [391, 120] on div "helper . moveUp ( 1 ) helper . build ( "upArrow" ) help . moveUp ( 1 ) helper .…" at bounding box center [459, 195] width 191 height 219
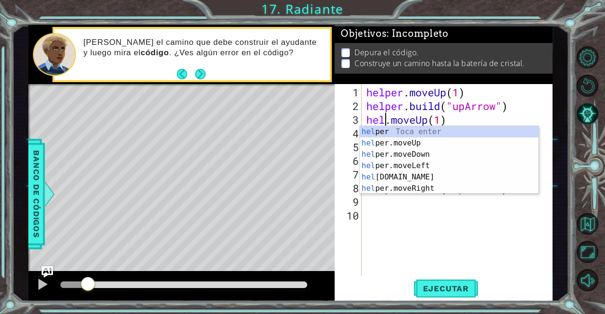
scroll to position [0, 1]
click at [421, 129] on div "help [PERSON_NAME] enter help er.moveUp Toca enter help er.moveDown Toca enter …" at bounding box center [449, 171] width 179 height 91
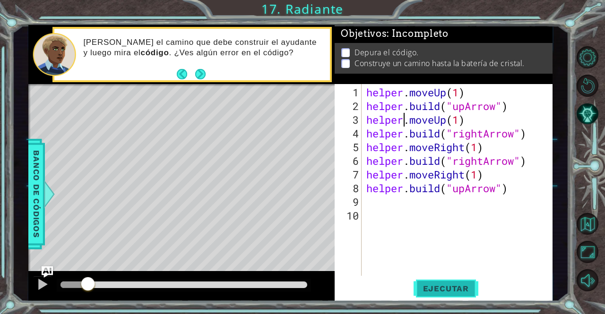
type textarea "helper.moveUp(1)"
click at [434, 290] on span "Ejecutar" at bounding box center [445, 288] width 65 height 9
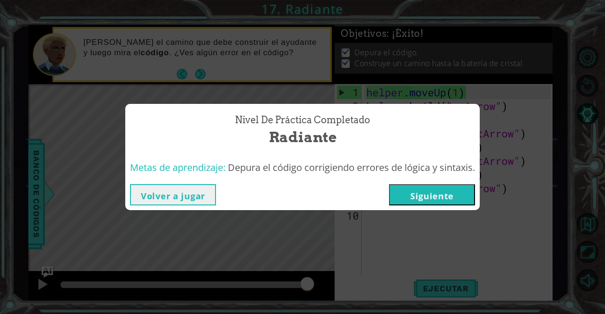
click at [453, 198] on button "Siguiente" at bounding box center [432, 194] width 86 height 21
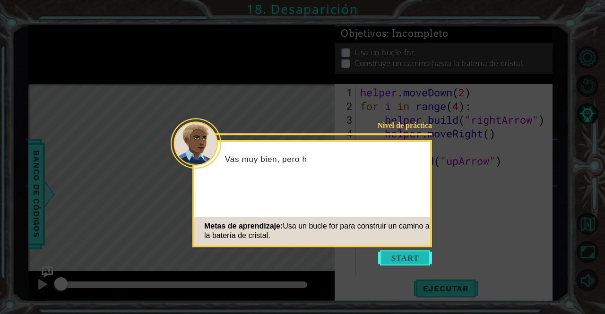
click at [388, 256] on button "Start" at bounding box center [405, 257] width 54 height 15
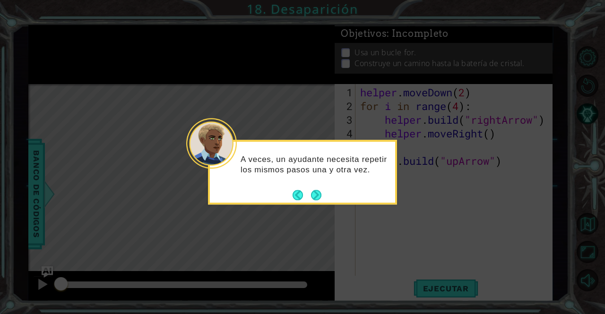
click at [364, 243] on icon at bounding box center [302, 157] width 605 height 314
click at [318, 196] on button "Next" at bounding box center [316, 195] width 15 height 15
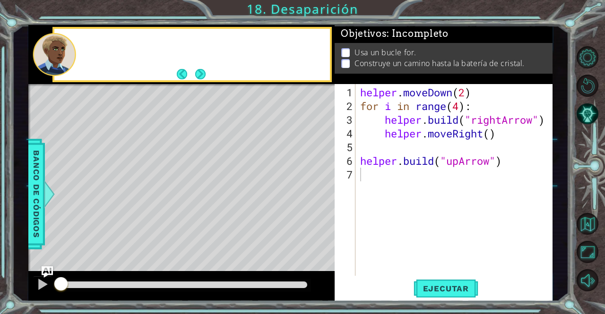
click at [318, 196] on div "Level Map" at bounding box center [246, 223] width 437 height 278
